Goal: Task Accomplishment & Management: Use online tool/utility

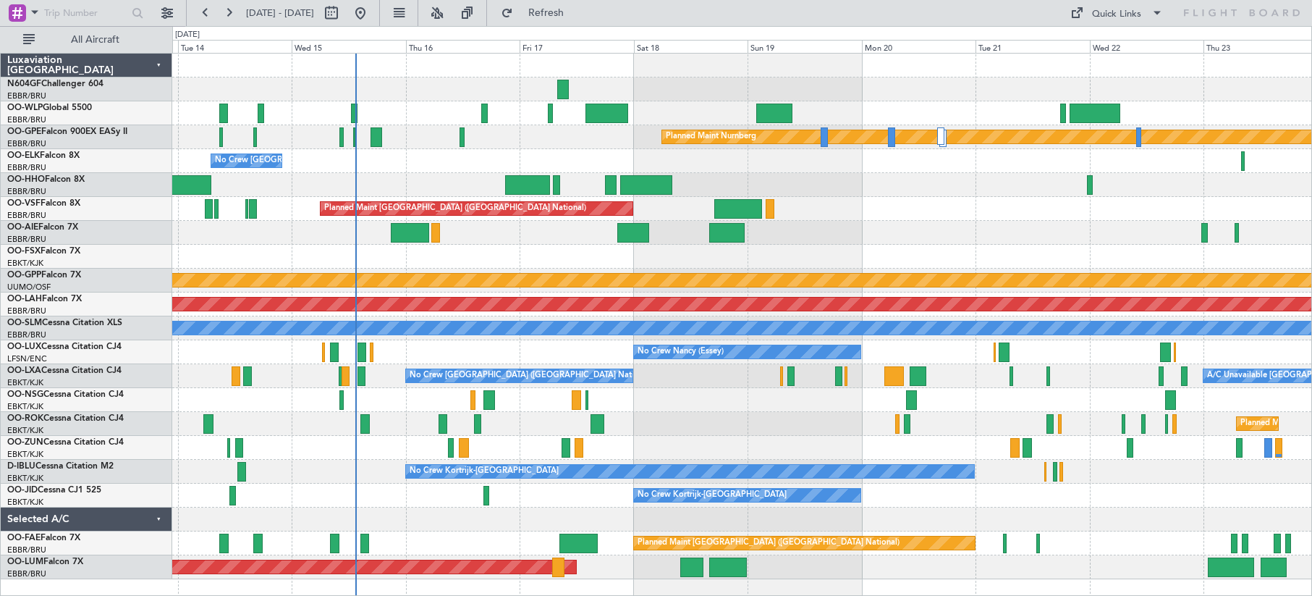
click at [568, 509] on div at bounding box center [741, 519] width 1139 height 24
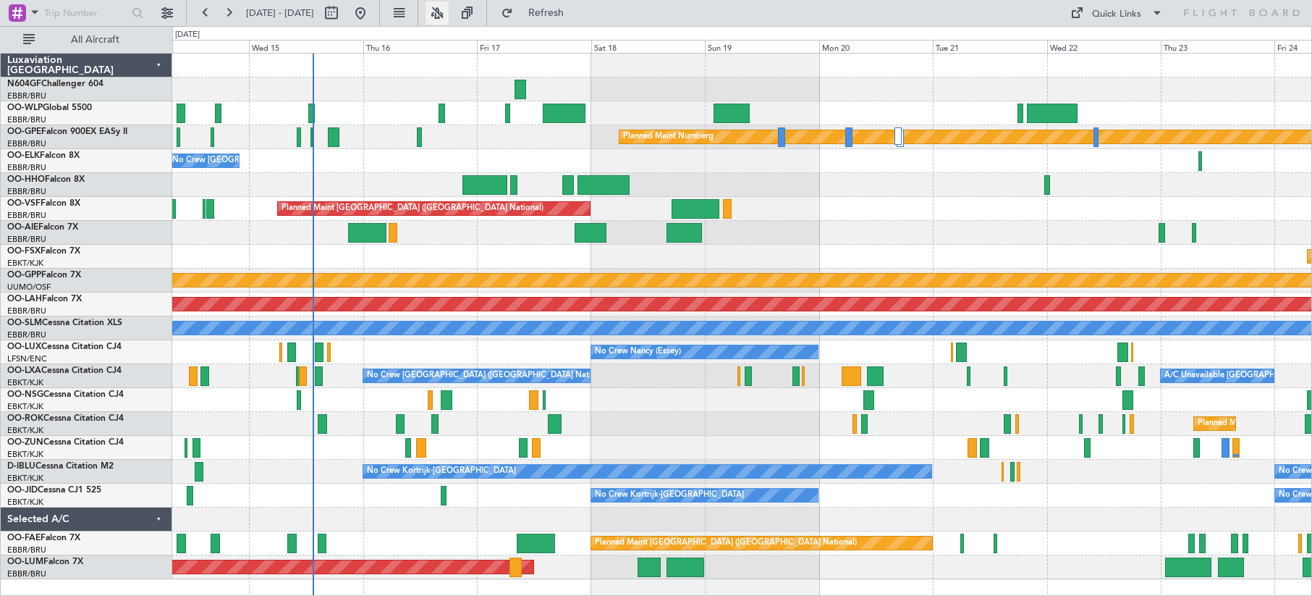
click at [449, 13] on button at bounding box center [436, 12] width 23 height 23
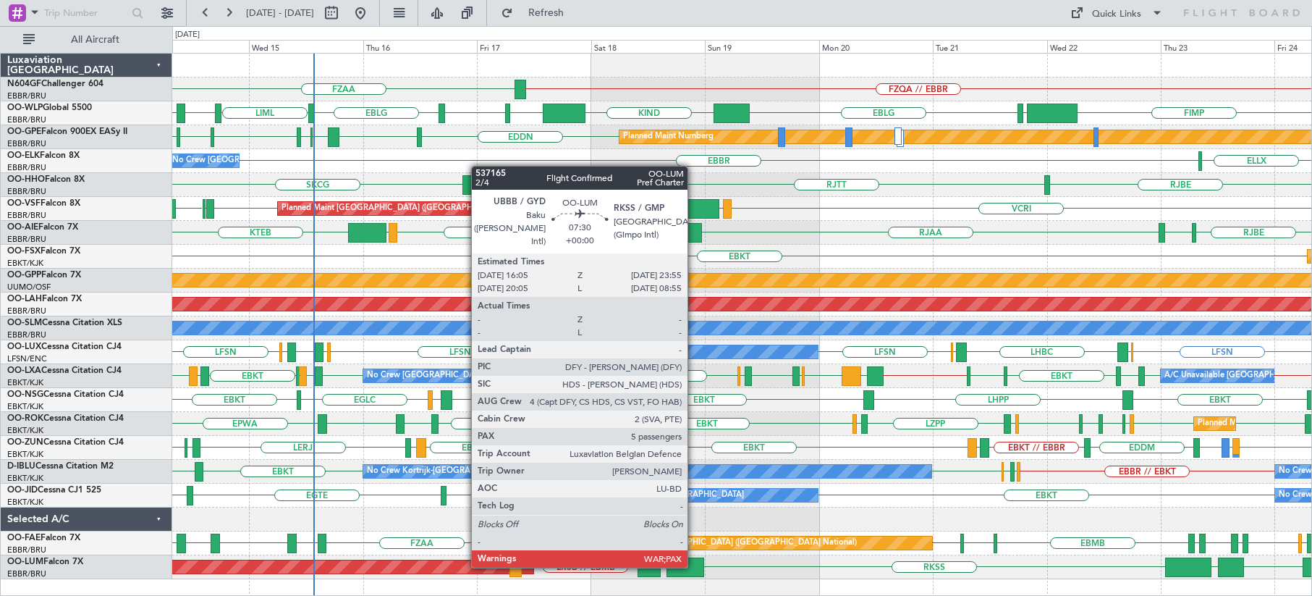
click at [694, 564] on div at bounding box center [685, 567] width 38 height 20
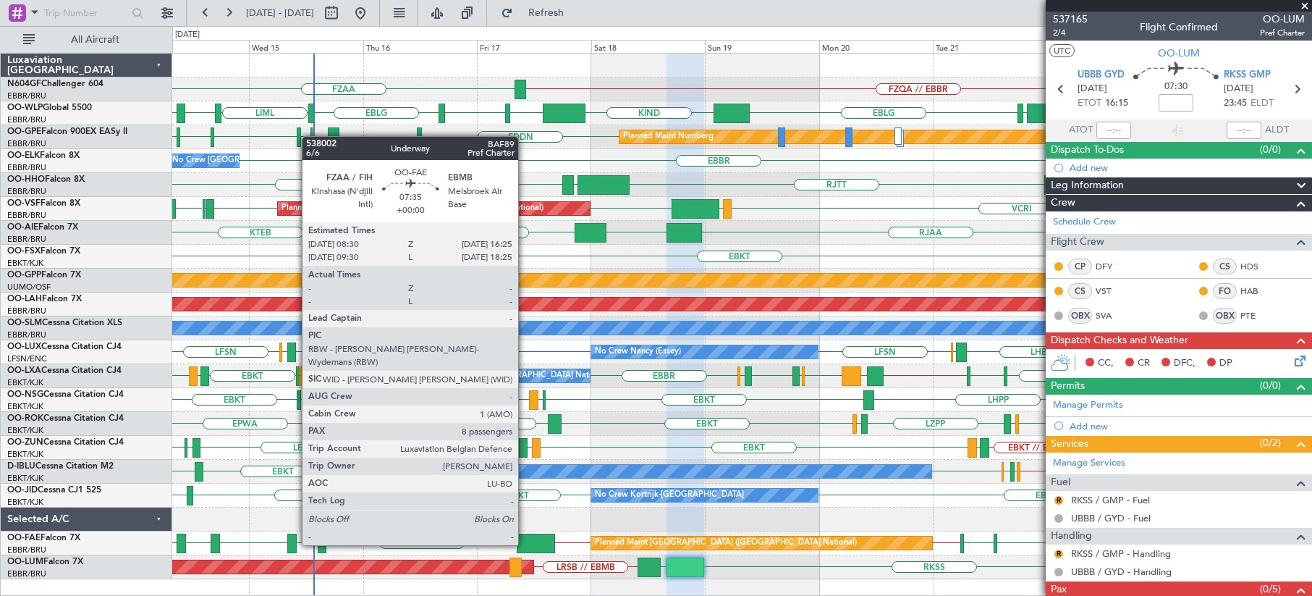
click at [525, 543] on div at bounding box center [536, 543] width 38 height 20
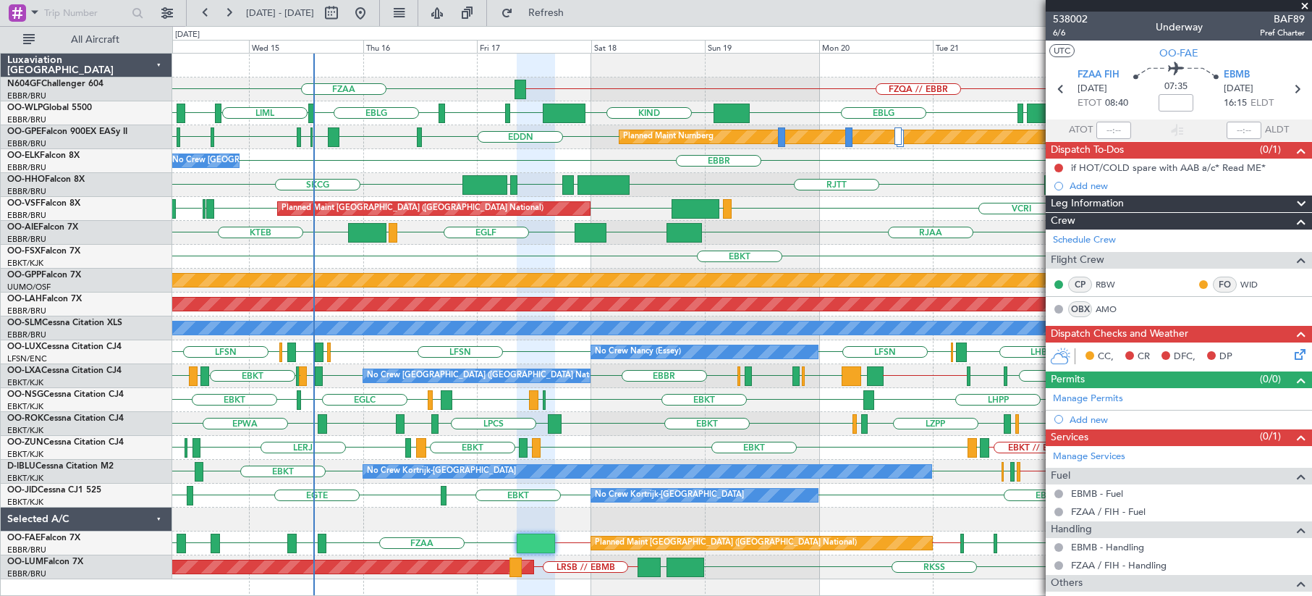
click at [1303, 2] on span at bounding box center [1304, 6] width 14 height 13
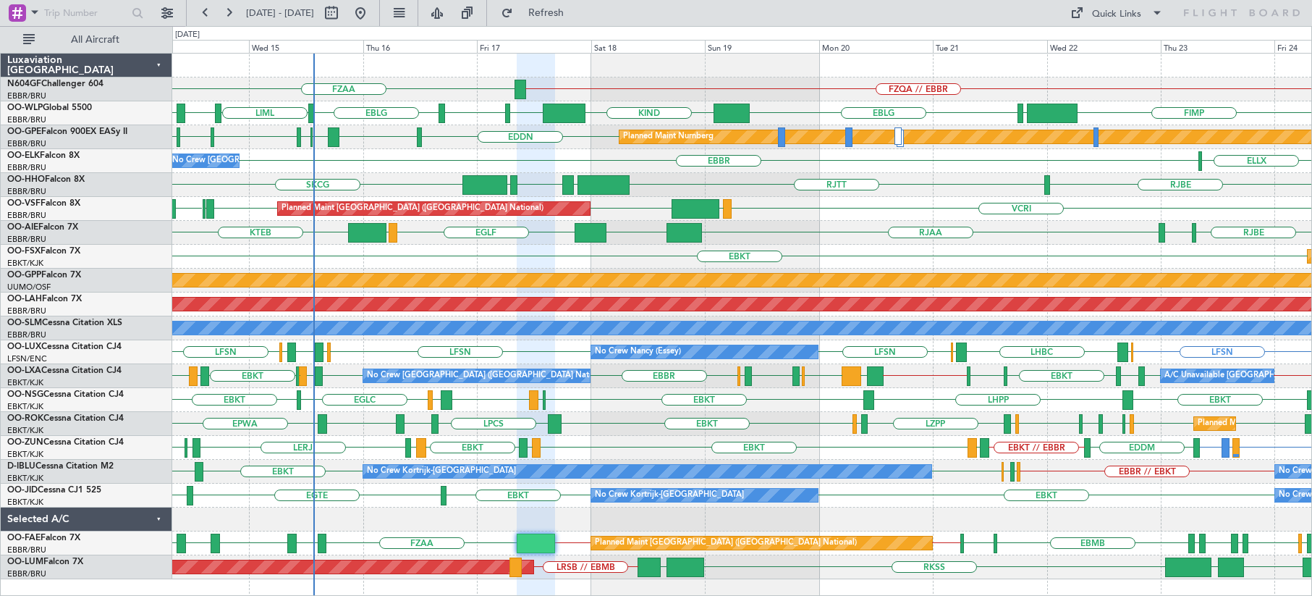
type input "0"
